Goal: Information Seeking & Learning: Compare options

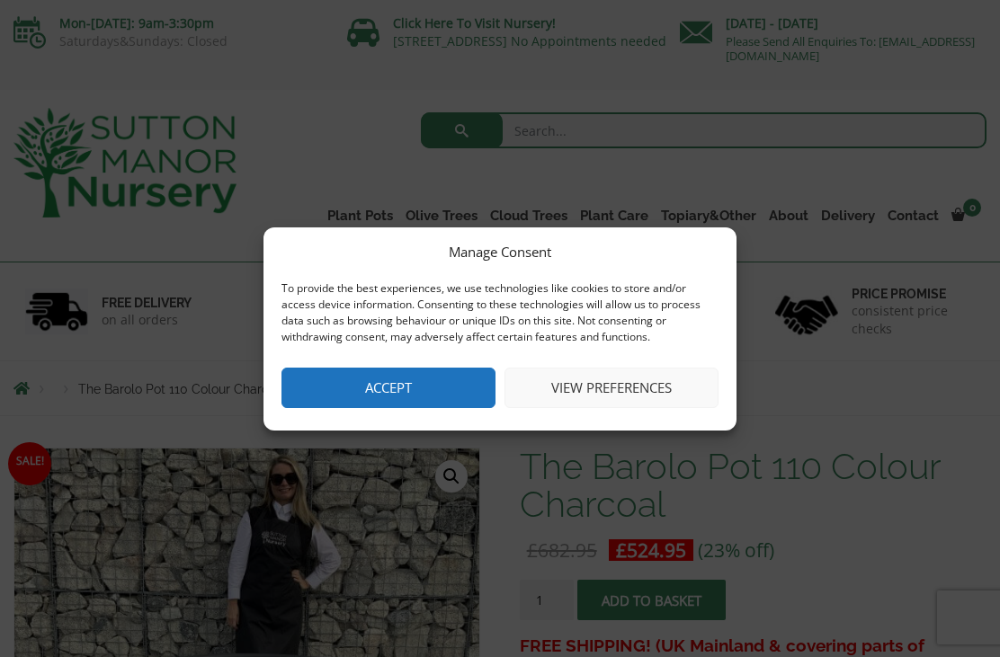
click at [409, 385] on button "Accept" at bounding box center [388, 388] width 214 height 40
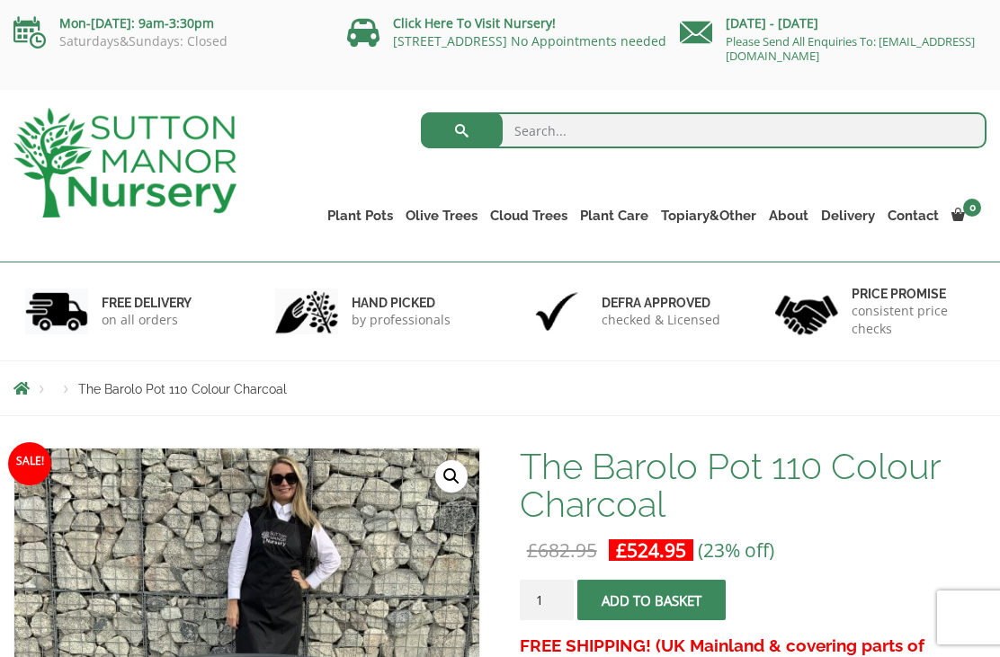
click at [520, 129] on input "search" at bounding box center [703, 130] width 565 height 36
type input "P"
type input "Large plant pots"
click at [461, 130] on button "submit" at bounding box center [462, 130] width 82 height 36
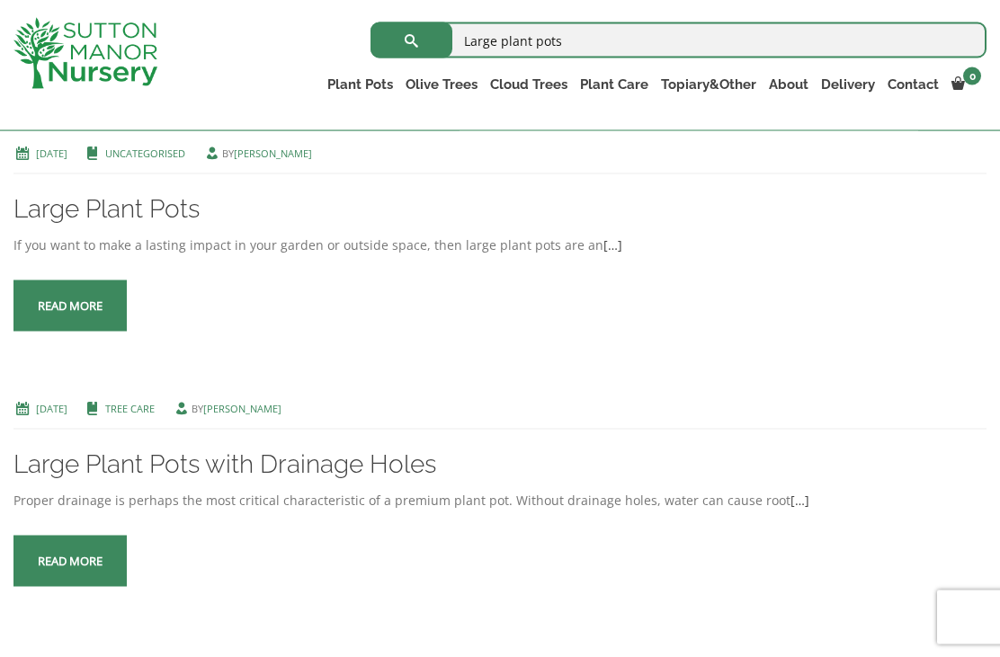
scroll to position [390, 0]
click at [70, 306] on span at bounding box center [70, 306] width 0 height 0
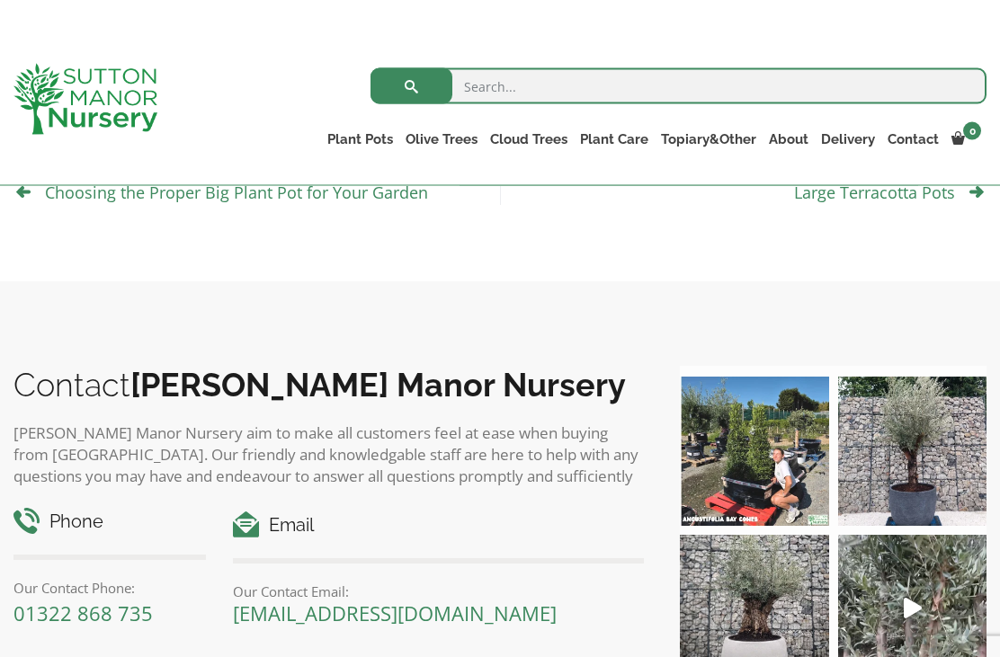
scroll to position [842, 0]
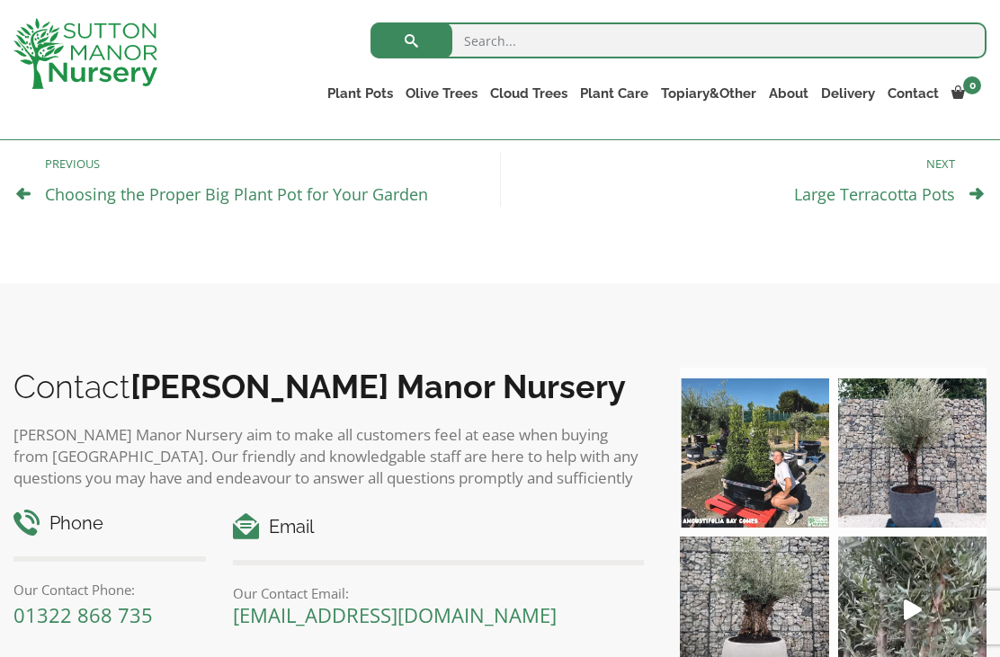
click at [927, 489] on img at bounding box center [912, 452] width 148 height 148
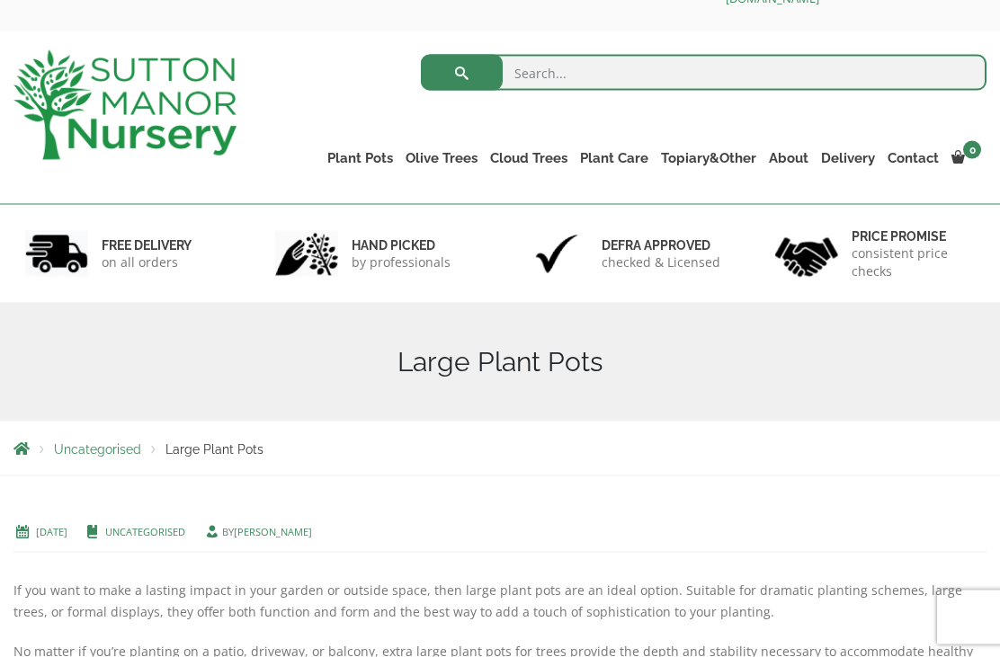
scroll to position [0, 0]
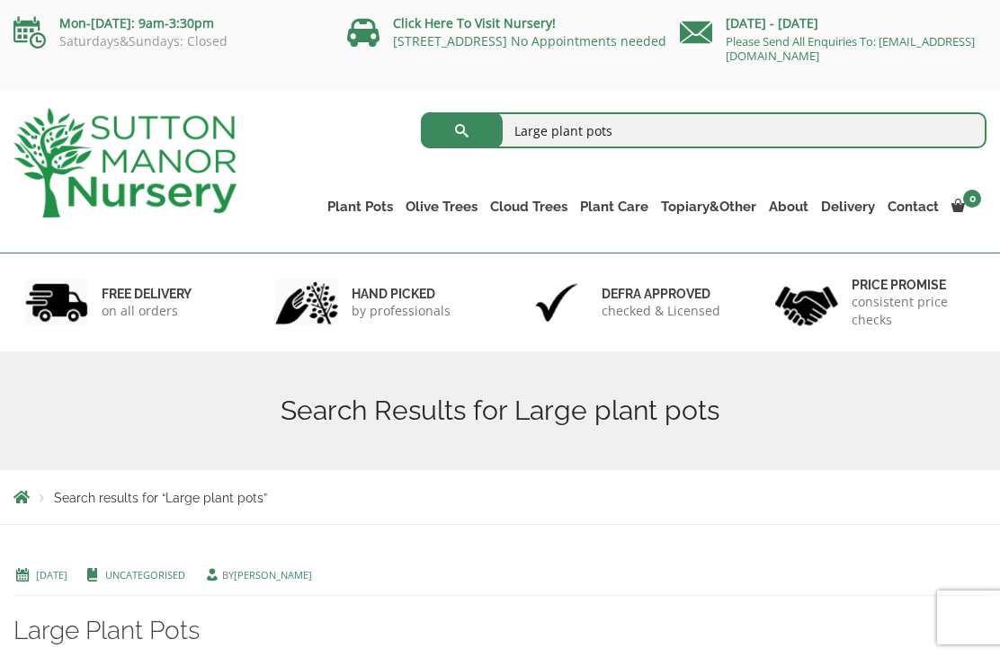
click at [0, 0] on link "The Capri Pots" at bounding box center [0, 0] width 0 height 0
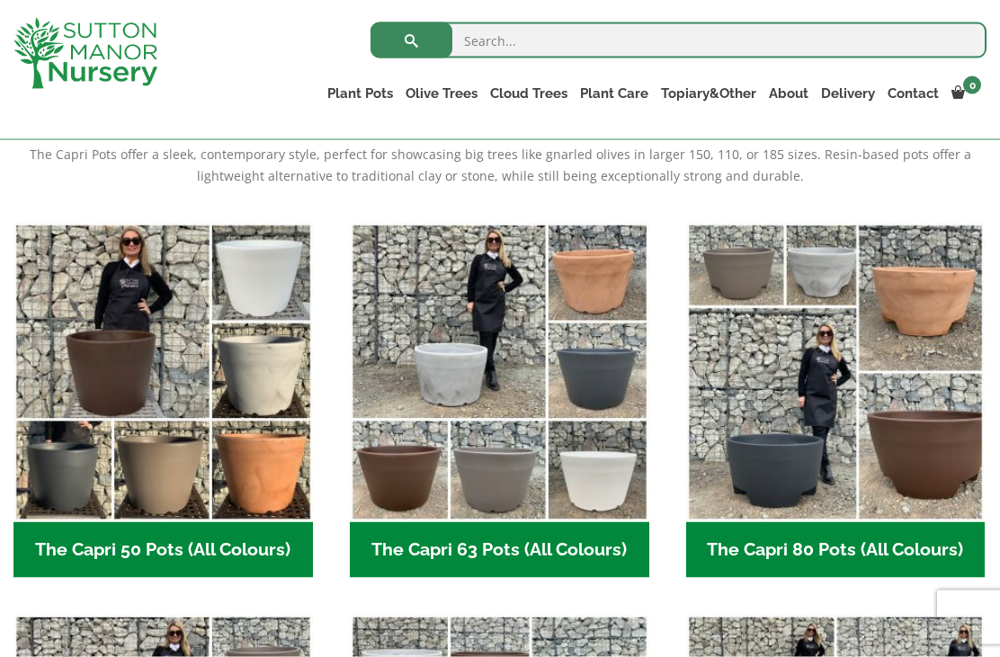
scroll to position [390, 0]
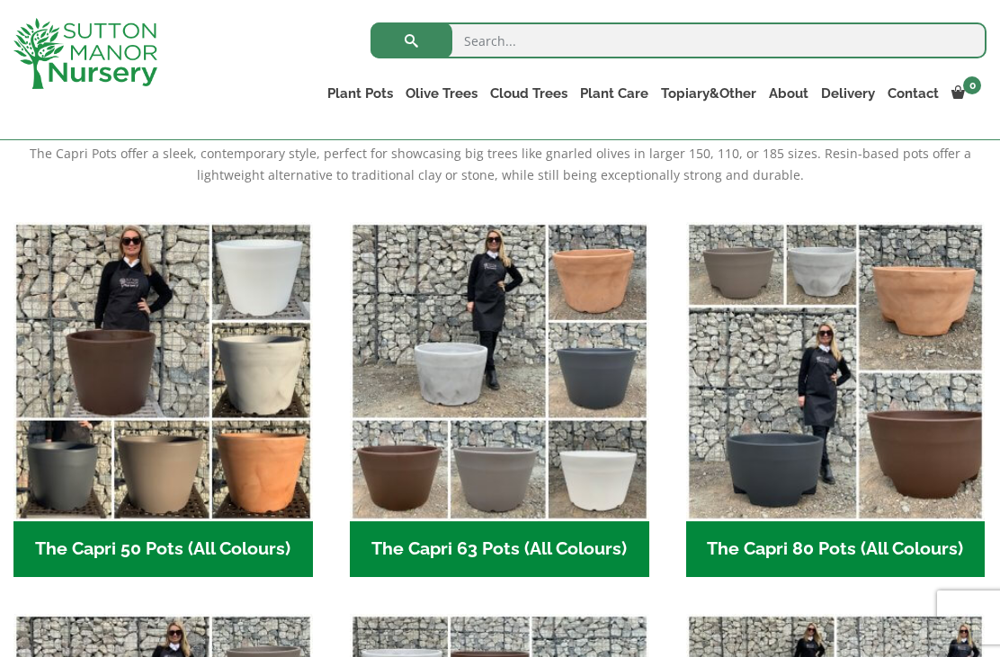
click at [498, 556] on h2 "The Capri 63 Pots (All Colours) (6)" at bounding box center [499, 549] width 299 height 56
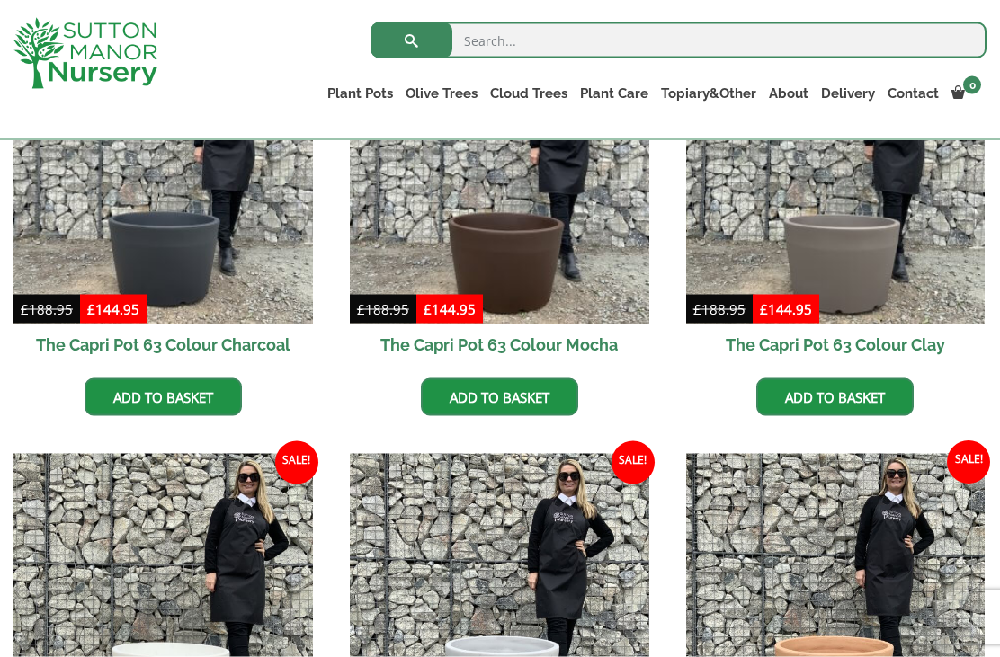
scroll to position [575, 0]
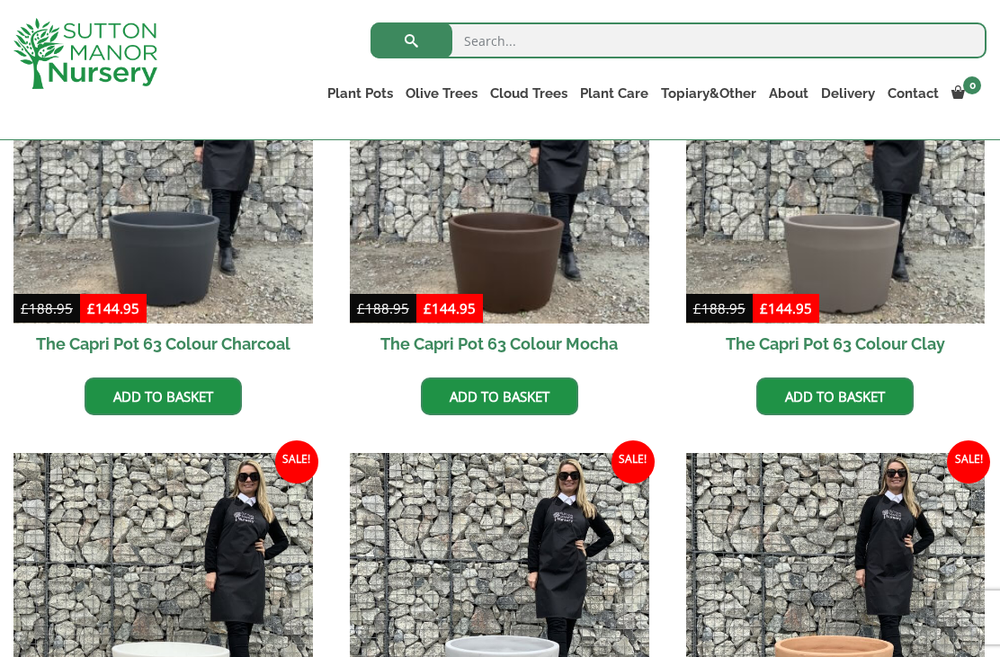
click at [196, 254] on img at bounding box center [162, 173] width 299 height 299
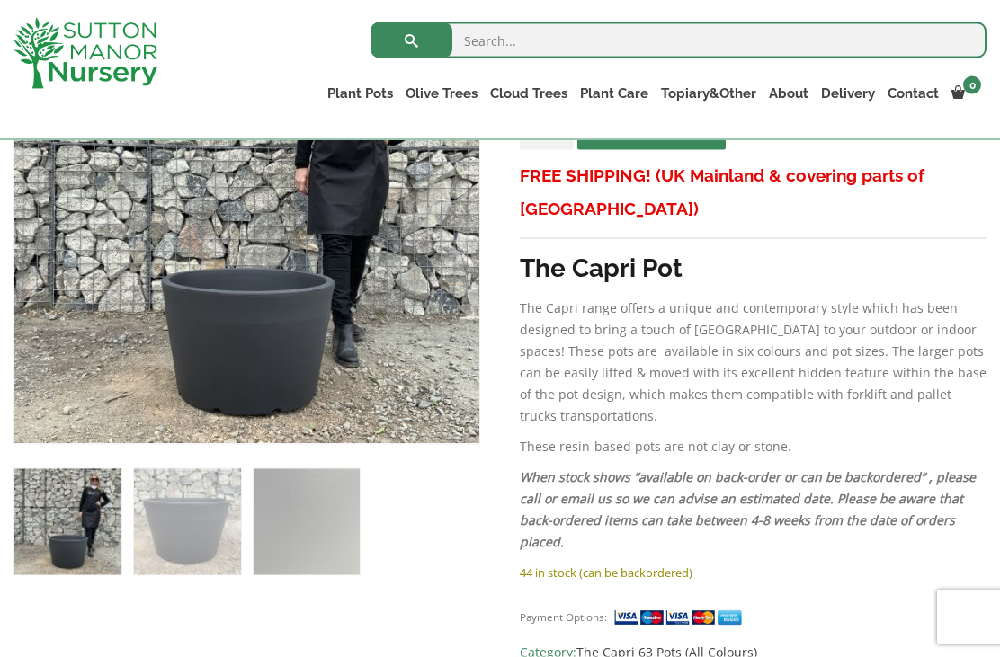
scroll to position [439, 0]
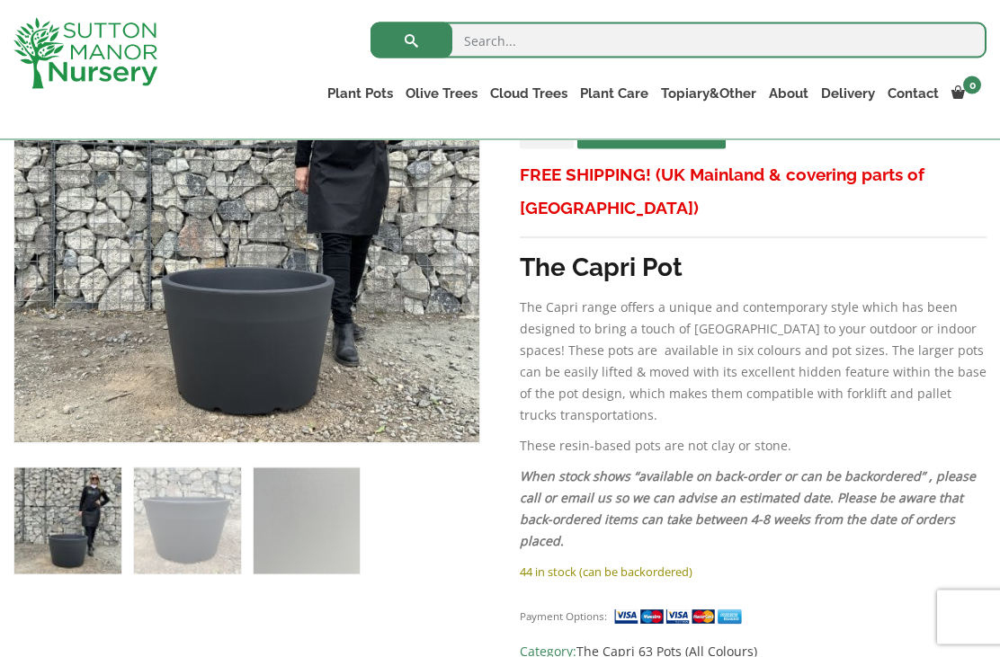
click at [946, 591] on div "Payment Options: Category: The Capri 63 Pots (All Colours)" at bounding box center [753, 626] width 467 height 71
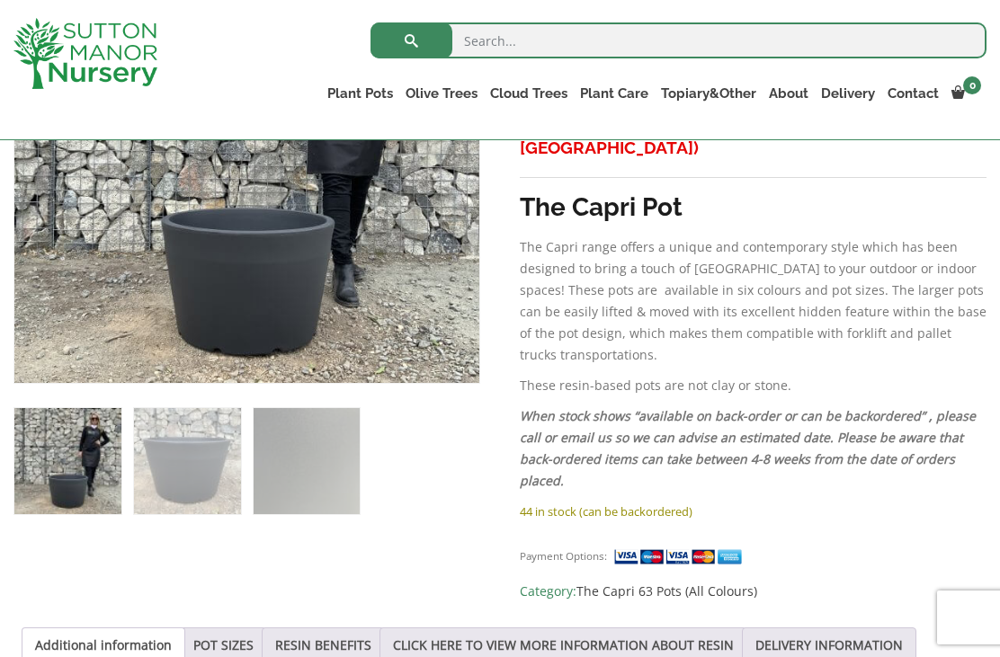
scroll to position [498, 0]
click at [311, 308] on img at bounding box center [463, 367] width 899 height 899
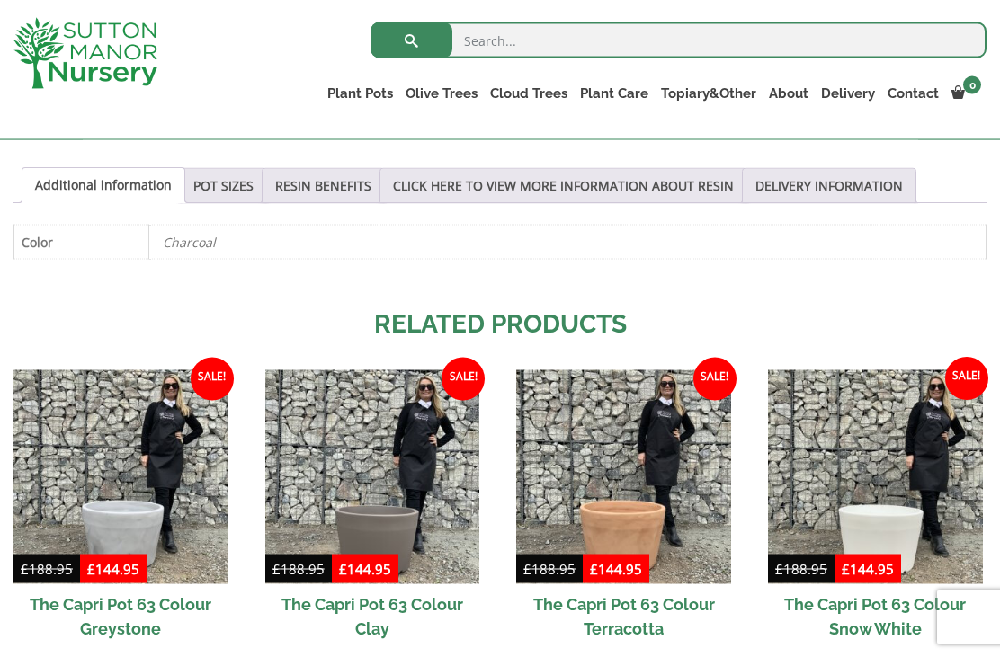
scroll to position [959, 0]
click at [390, 547] on img at bounding box center [372, 476] width 215 height 215
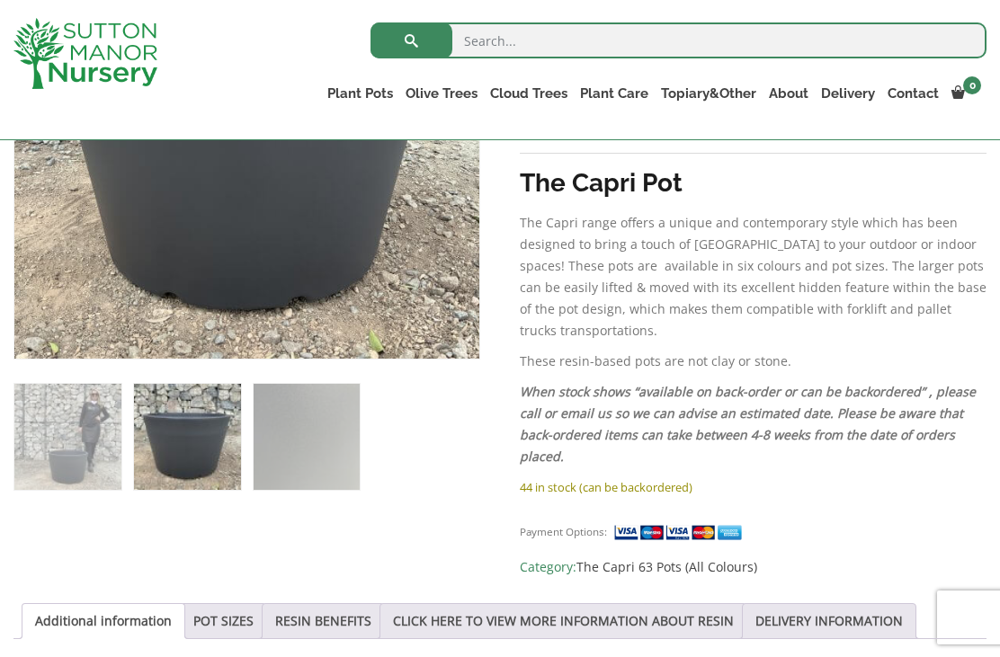
scroll to position [522, 0]
click at [246, 605] on link "POT SIZES" at bounding box center [223, 622] width 60 height 34
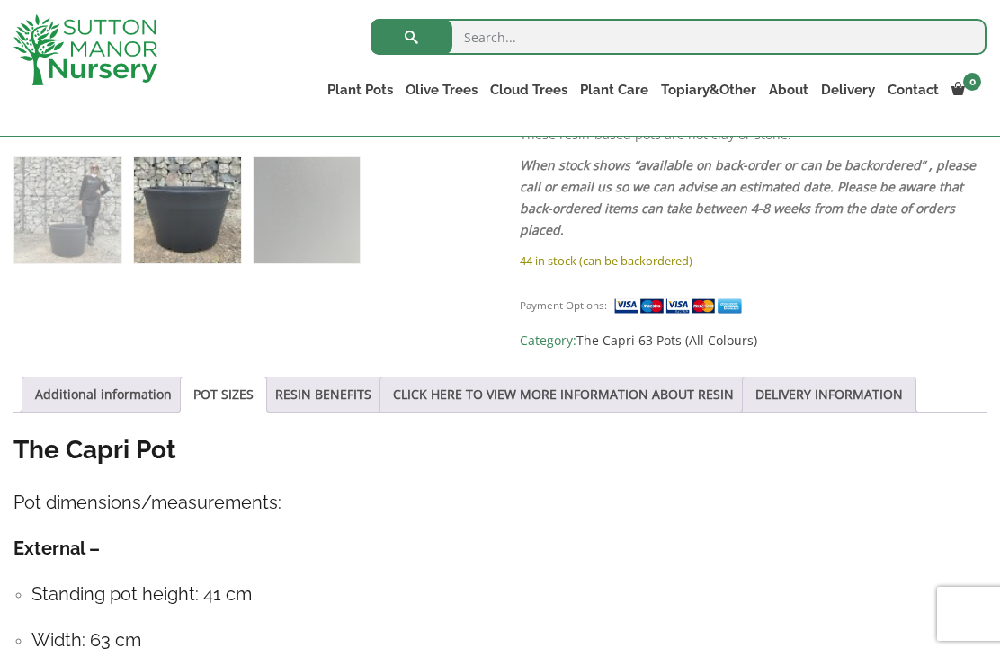
scroll to position [751, 0]
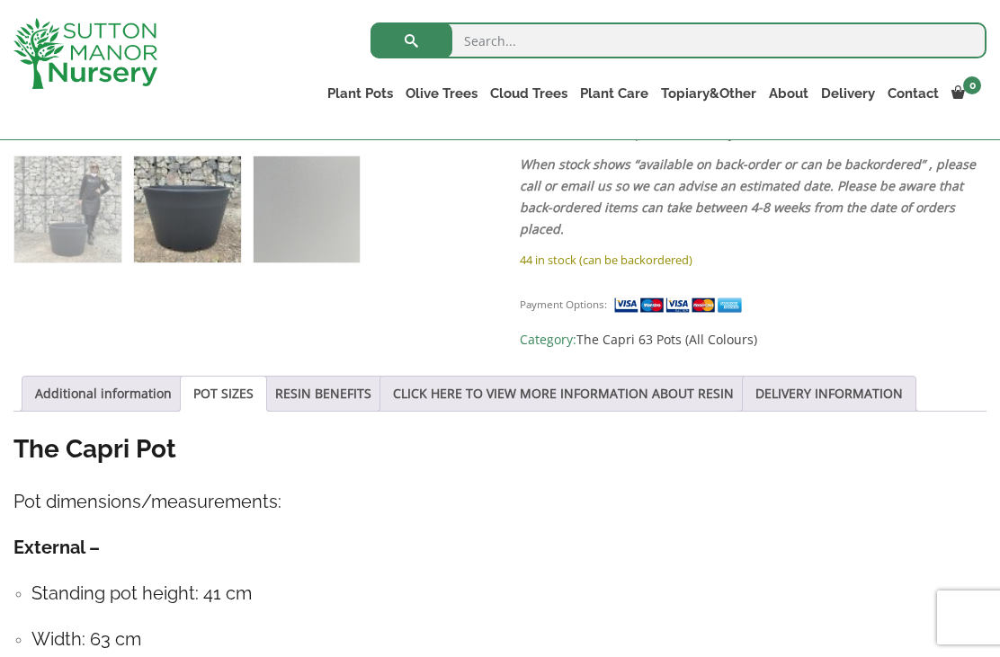
click at [245, 377] on link "POT SIZES" at bounding box center [223, 394] width 60 height 34
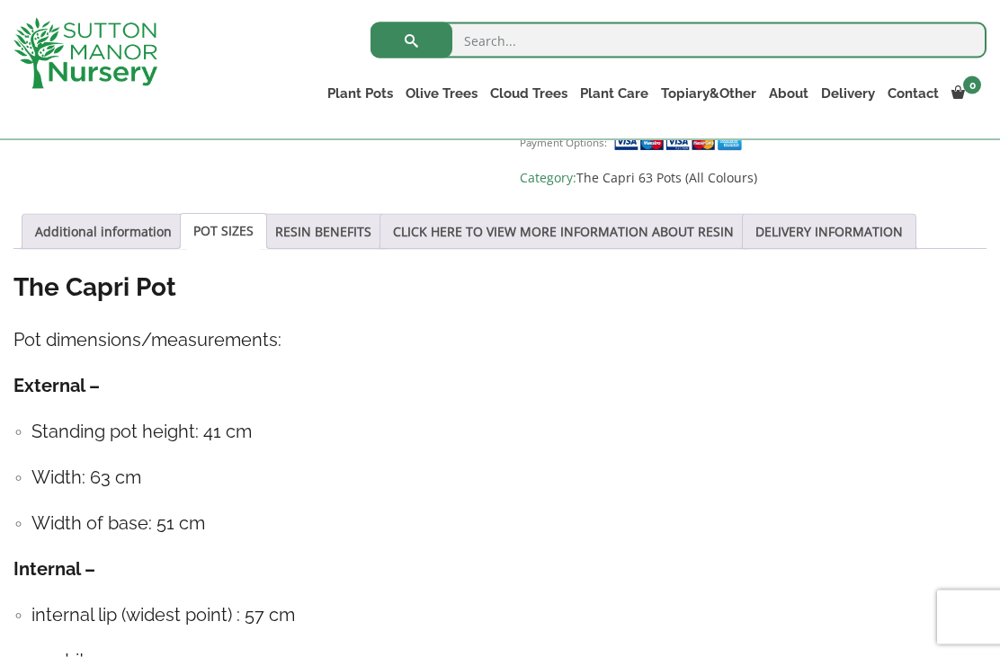
scroll to position [879, 0]
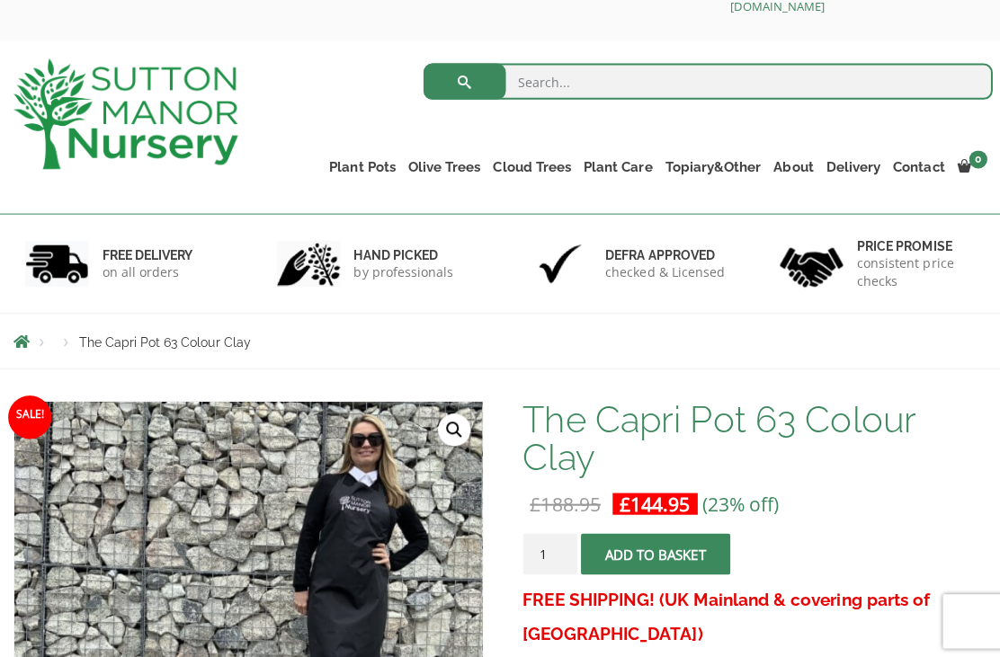
scroll to position [39, 0]
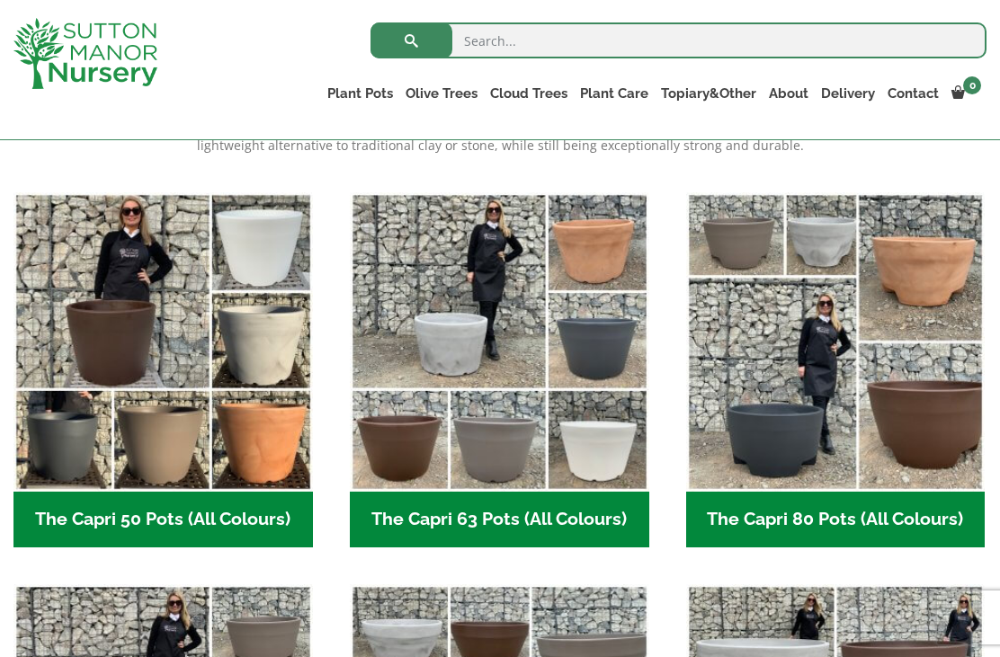
scroll to position [413, 0]
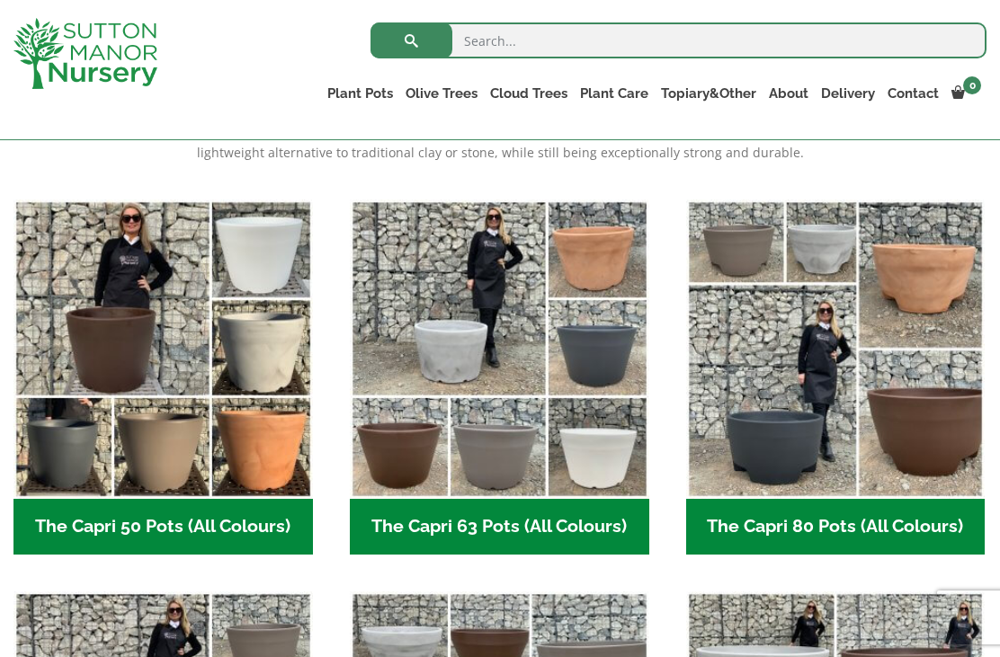
click at [917, 514] on h2 "The Capri 80 Pots (All Colours) (6)" at bounding box center [835, 527] width 299 height 56
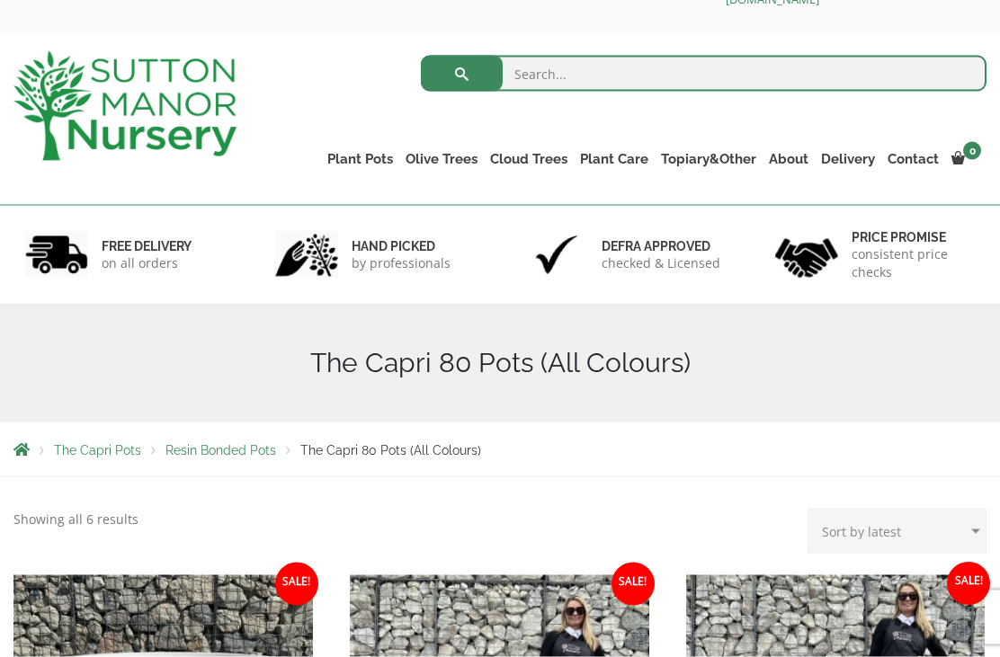
scroll to position [49, 0]
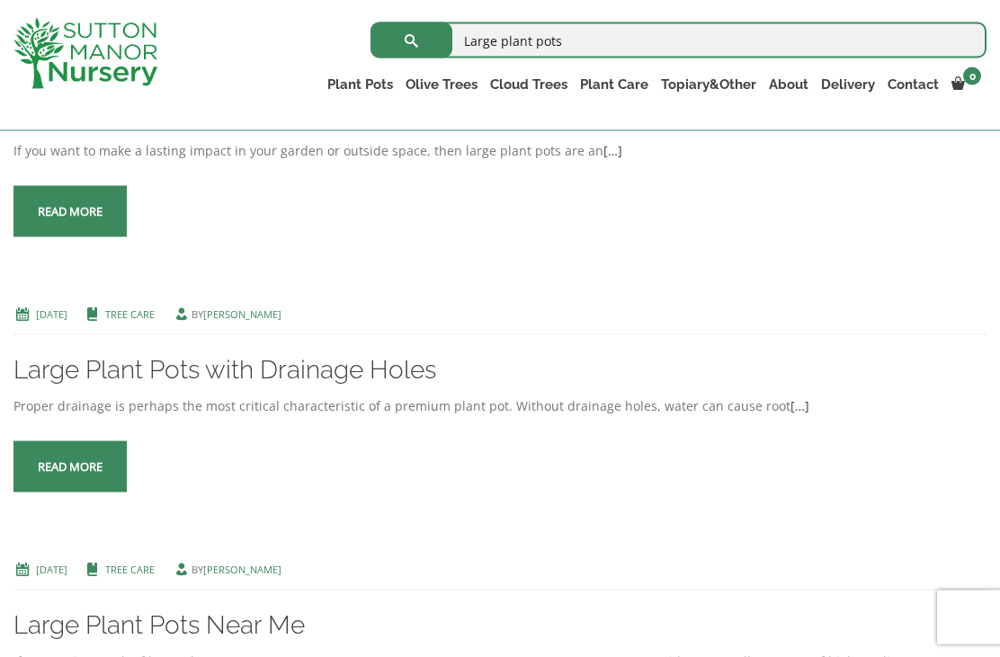
scroll to position [484, 0]
click at [70, 467] on span at bounding box center [70, 467] width 0 height 0
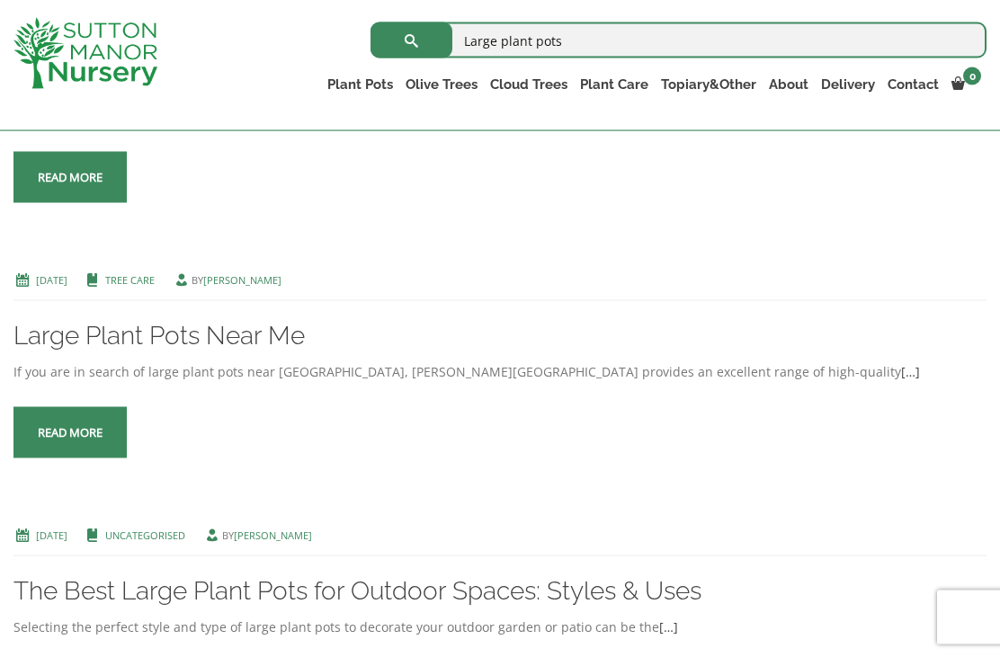
scroll to position [774, 0]
click at [70, 432] on span at bounding box center [70, 432] width 0 height 0
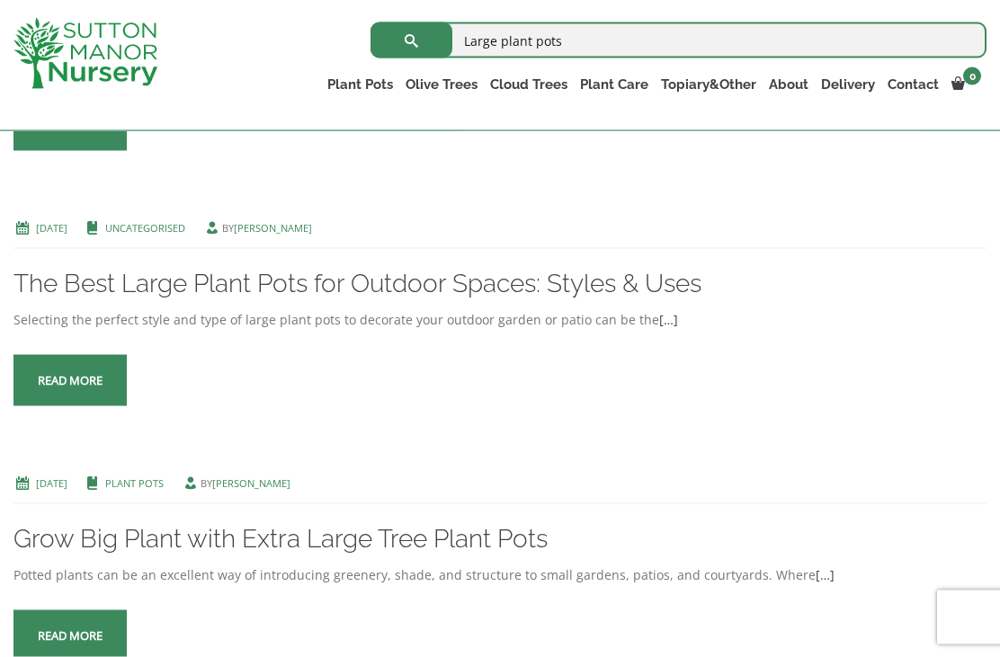
scroll to position [1081, 0]
click at [70, 380] on span at bounding box center [70, 380] width 0 height 0
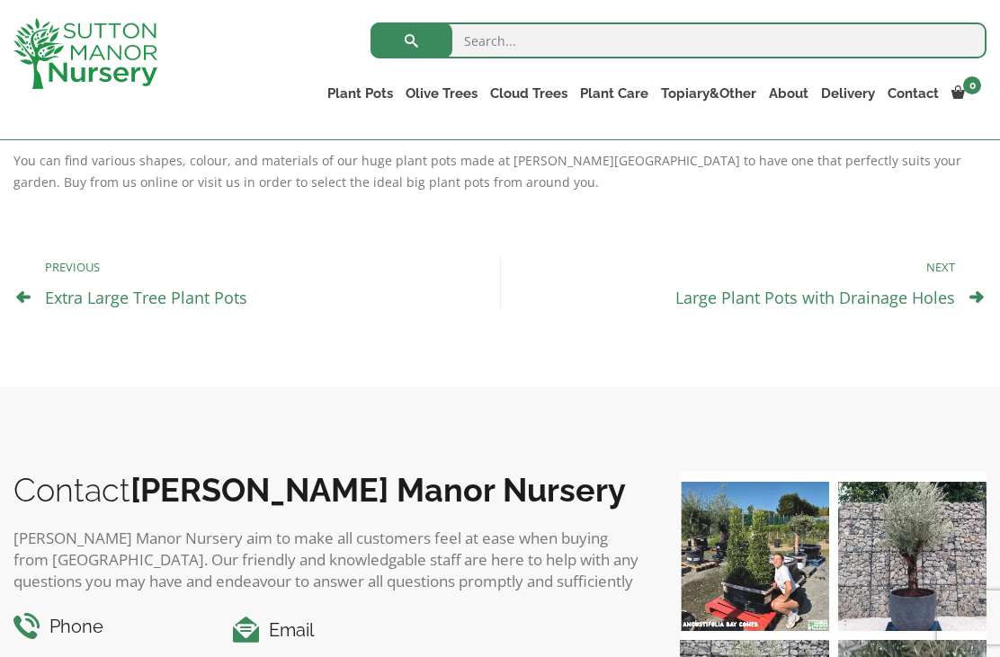
scroll to position [695, 0]
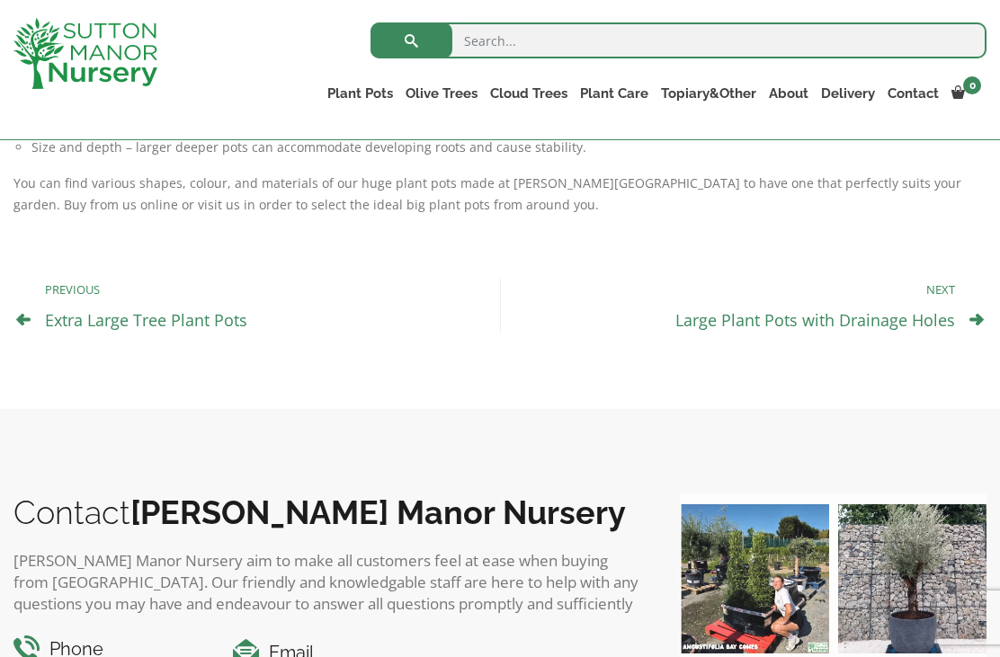
click at [110, 330] on link "Extra Large Tree Plant Pots" at bounding box center [146, 320] width 202 height 22
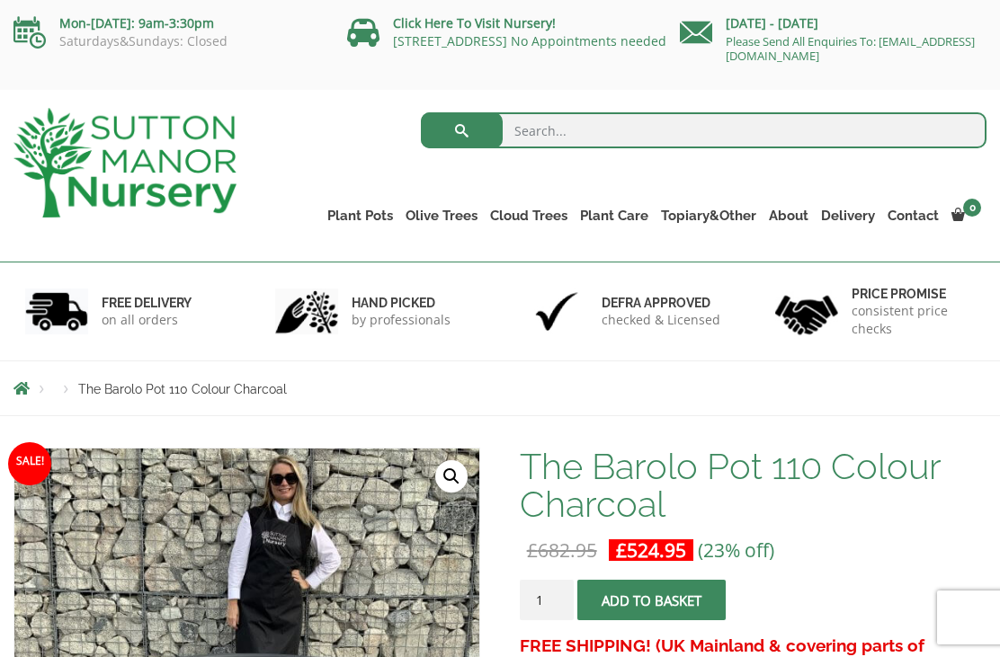
click at [938, 547] on p "£ 682.95 Original price was: £682.95. £ 524.95 Current price is: £524.95. (23% …" at bounding box center [753, 550] width 467 height 22
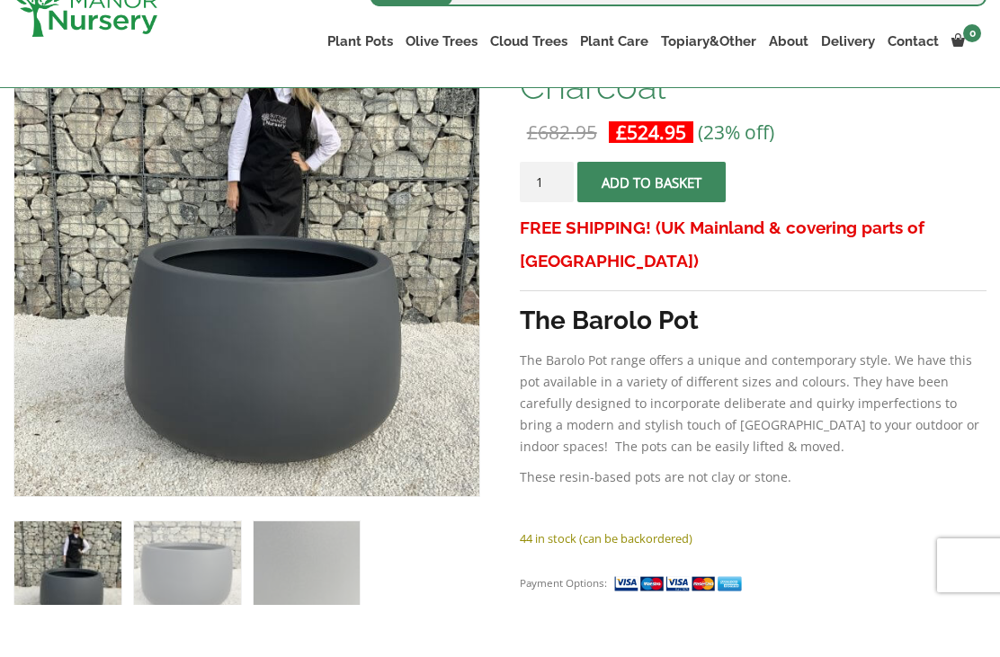
scroll to position [391, 0]
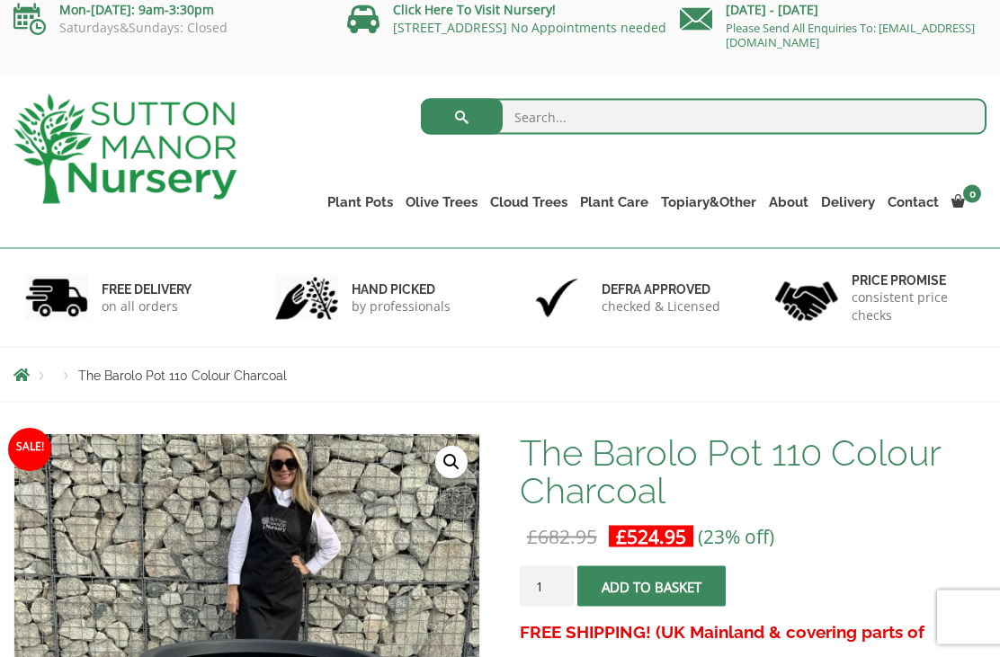
scroll to position [12, 0]
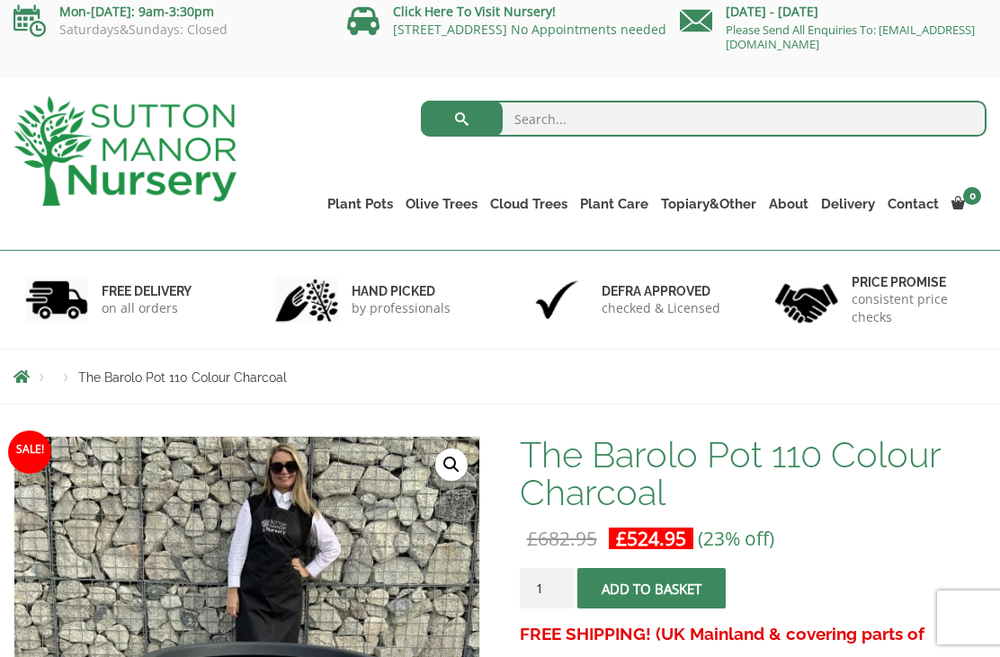
click at [0, 0] on link "The Amalfi Pots" at bounding box center [0, 0] width 0 height 0
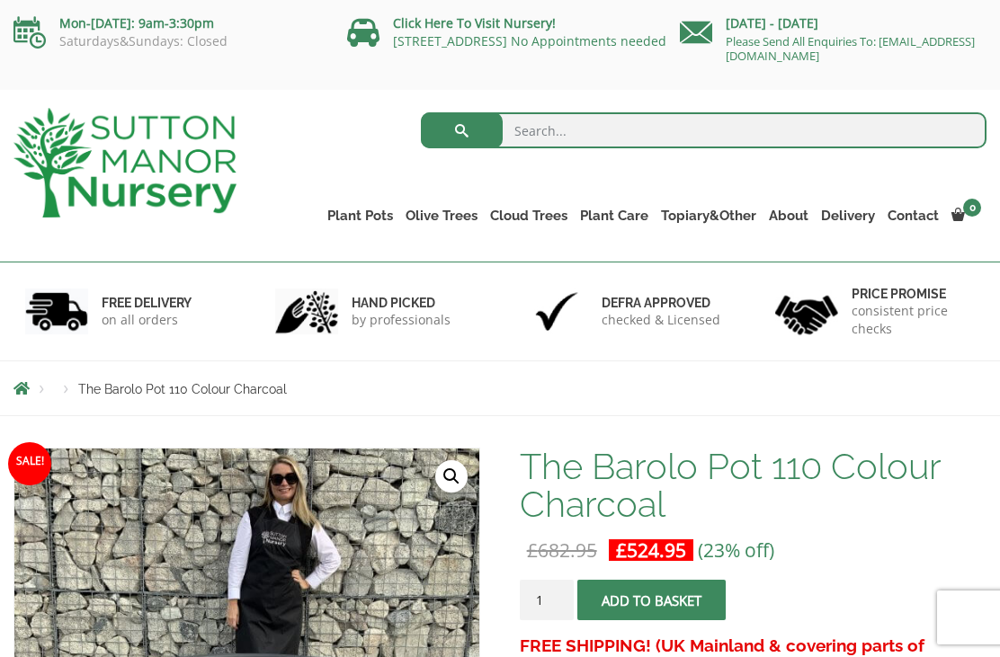
click at [0, 0] on link "The Milan Pots" at bounding box center [0, 0] width 0 height 0
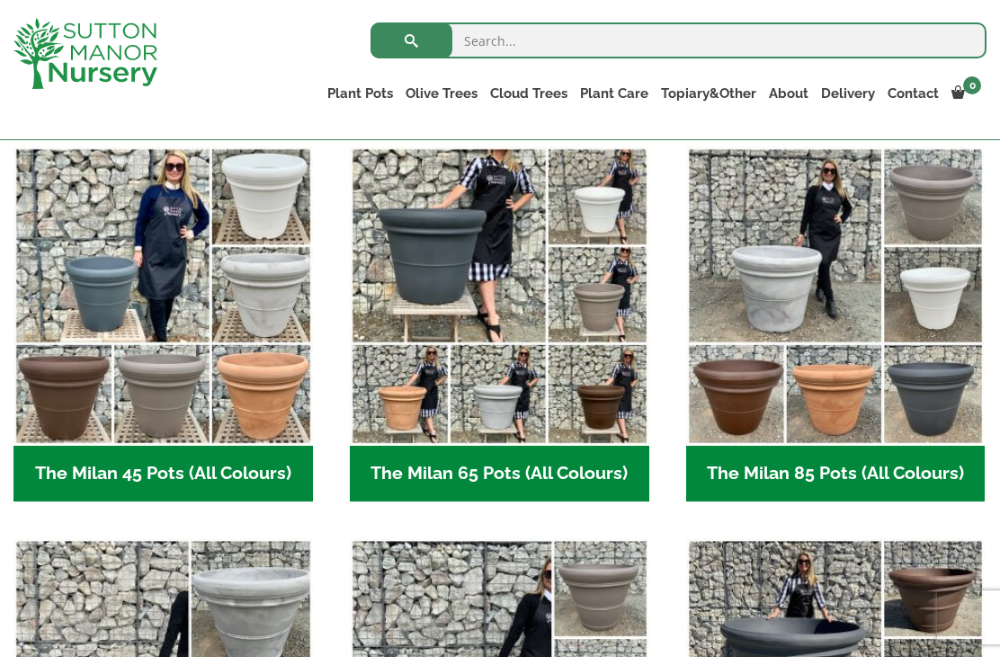
scroll to position [464, 0]
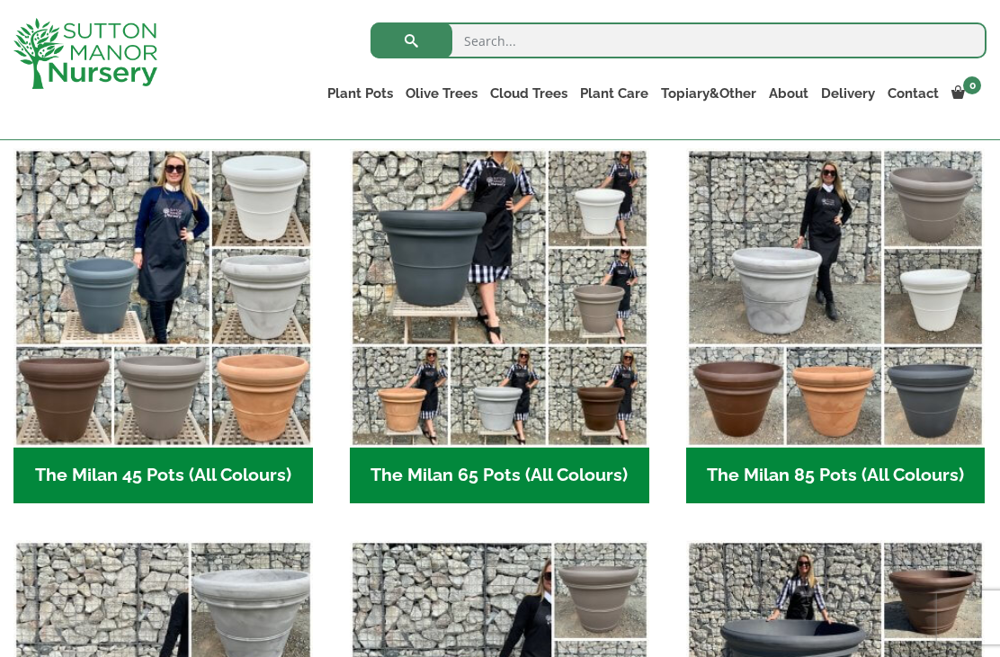
click at [466, 473] on h2 "The Milan 65 Pots (All Colours) (6)" at bounding box center [499, 476] width 299 height 56
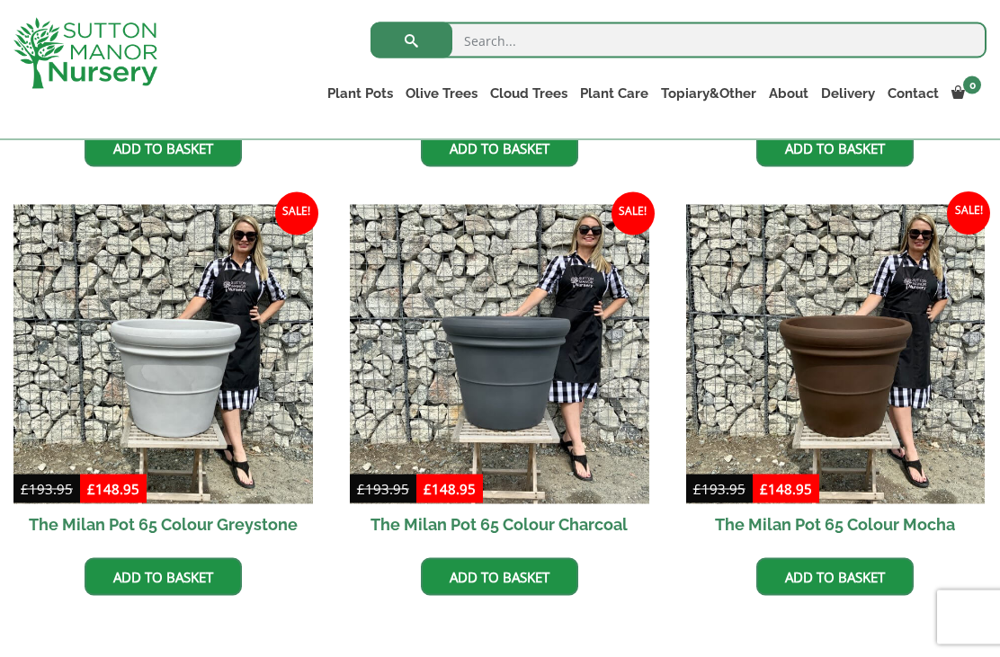
scroll to position [824, 0]
click at [512, 395] on img at bounding box center [499, 353] width 299 height 299
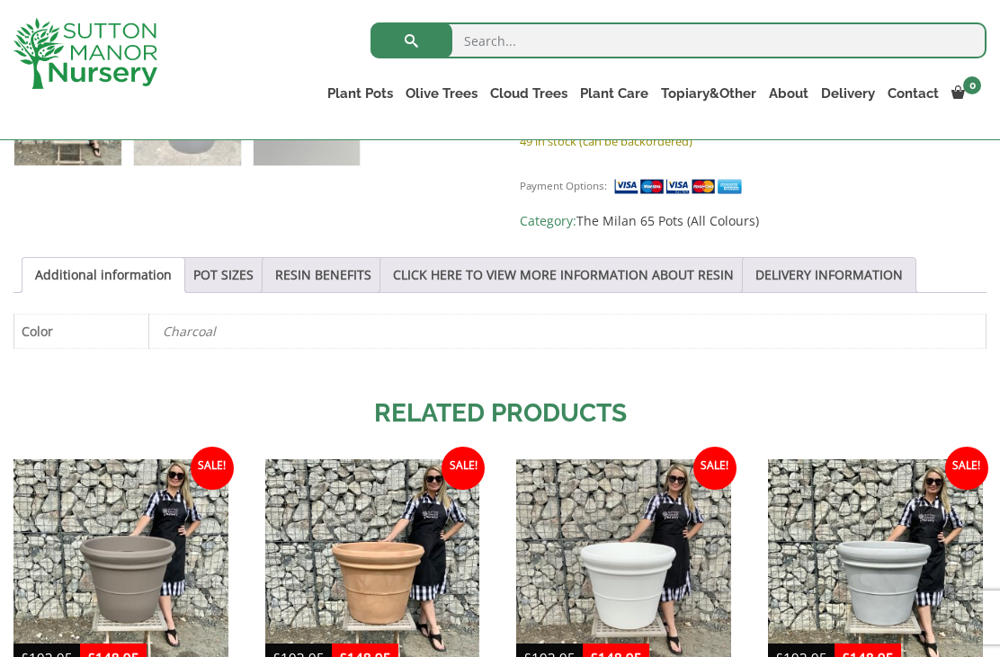
scroll to position [847, 0]
click at [248, 281] on link "POT SIZES" at bounding box center [223, 276] width 60 height 34
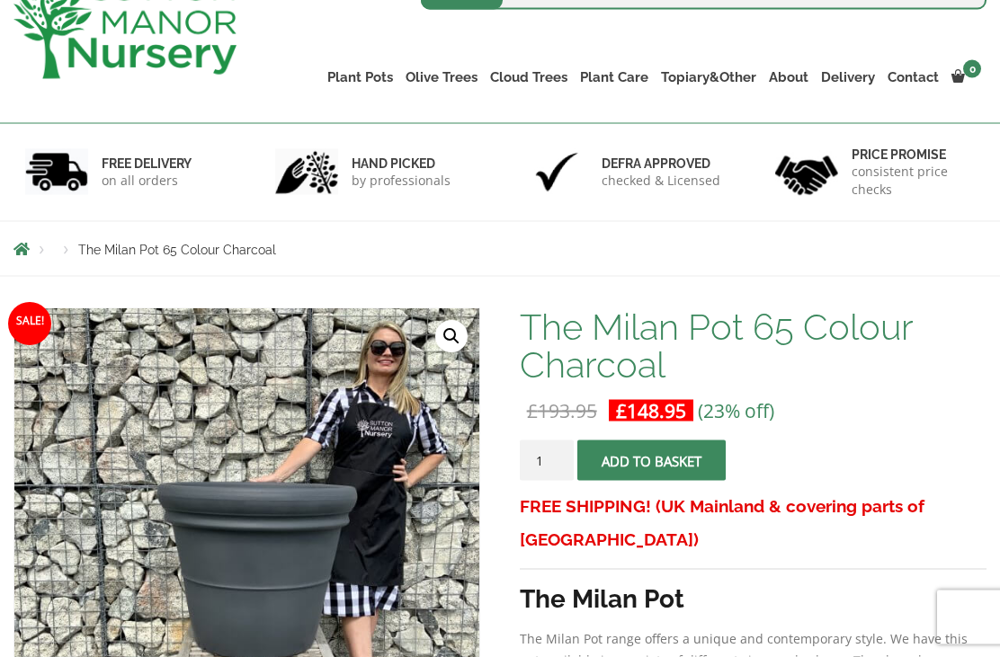
scroll to position [0, 0]
